Goal: Information Seeking & Learning: Learn about a topic

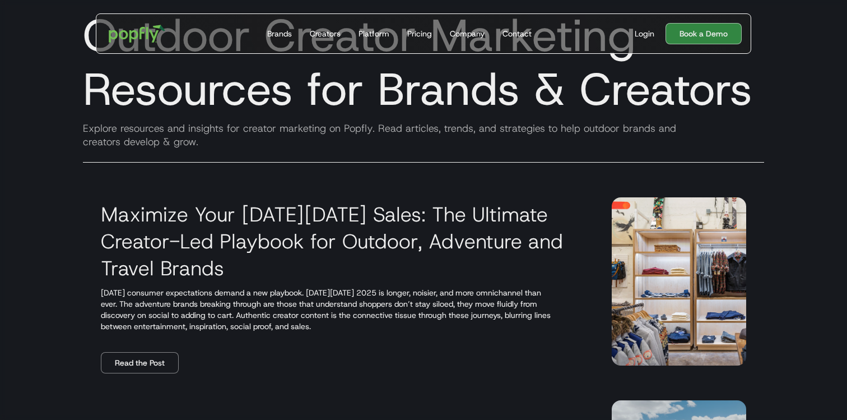
scroll to position [73, 0]
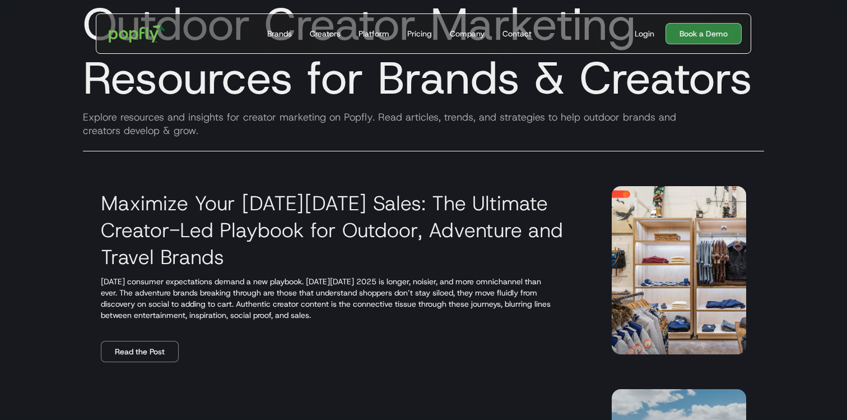
click at [288, 227] on h3 "Maximize Your [DATE][DATE] Sales: The Ultimate Creator-Led Playbook for Outdoor…" at bounding box center [343, 229] width 484 height 81
click at [138, 356] on link "Read the Post" at bounding box center [140, 351] width 78 height 21
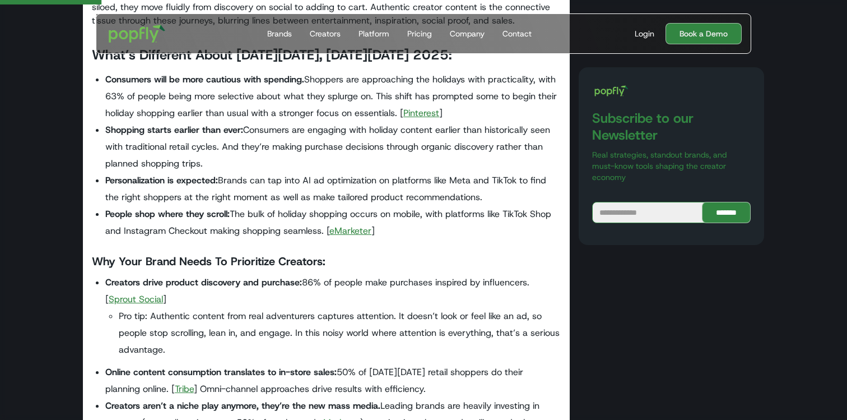
scroll to position [301, 0]
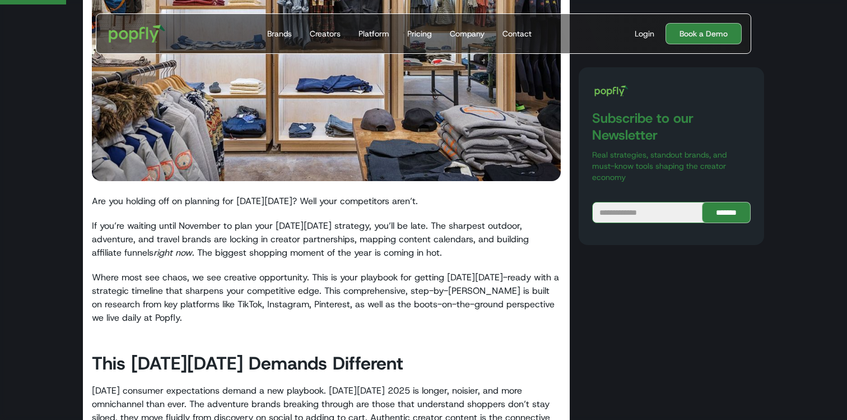
click at [107, 203] on p "Are you holding off on planning for [DATE][DATE]? Well your competitors aren’t." at bounding box center [326, 200] width 469 height 13
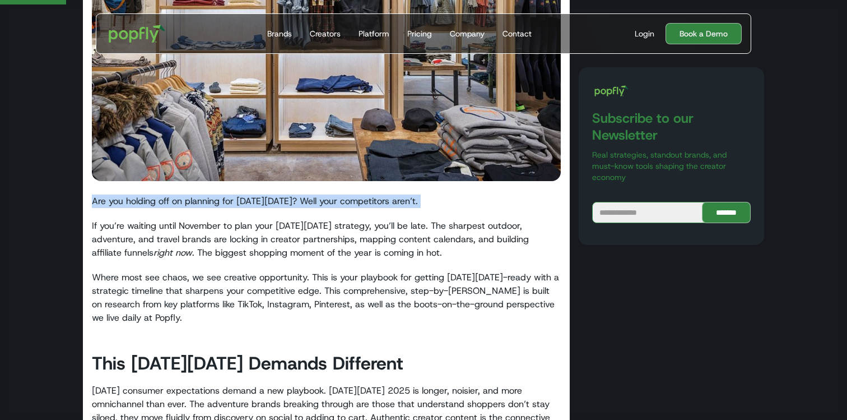
click at [107, 203] on p "Are you holding off on planning for [DATE][DATE]? Well your competitors aren’t." at bounding box center [326, 200] width 469 height 13
copy p "Are you holding off on planning for [DATE][DATE]? Well your competitors aren’t."
